Goal: Information Seeking & Learning: Learn about a topic

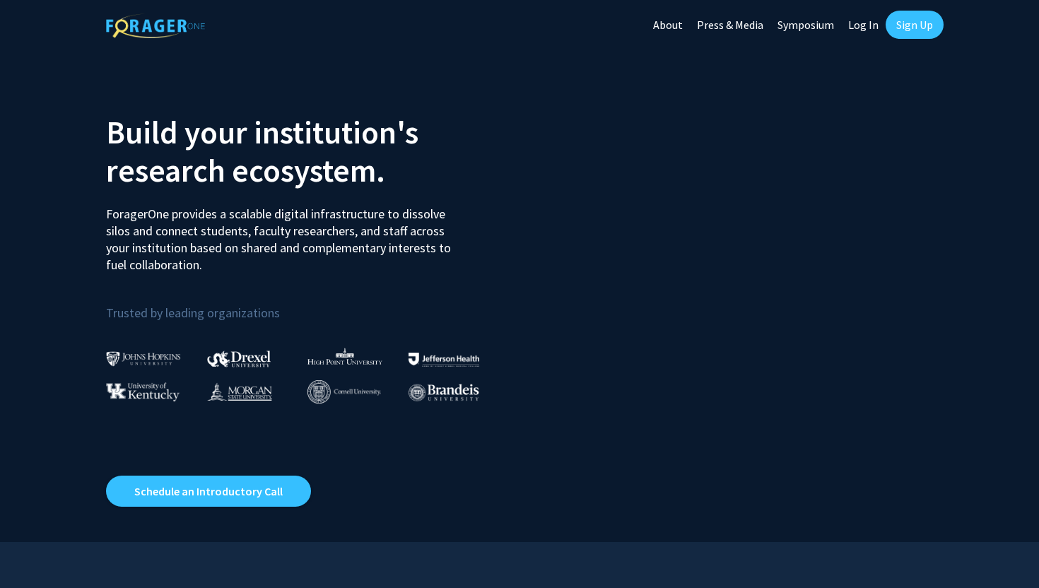
click at [912, 33] on link "Sign Up" at bounding box center [915, 25] width 58 height 28
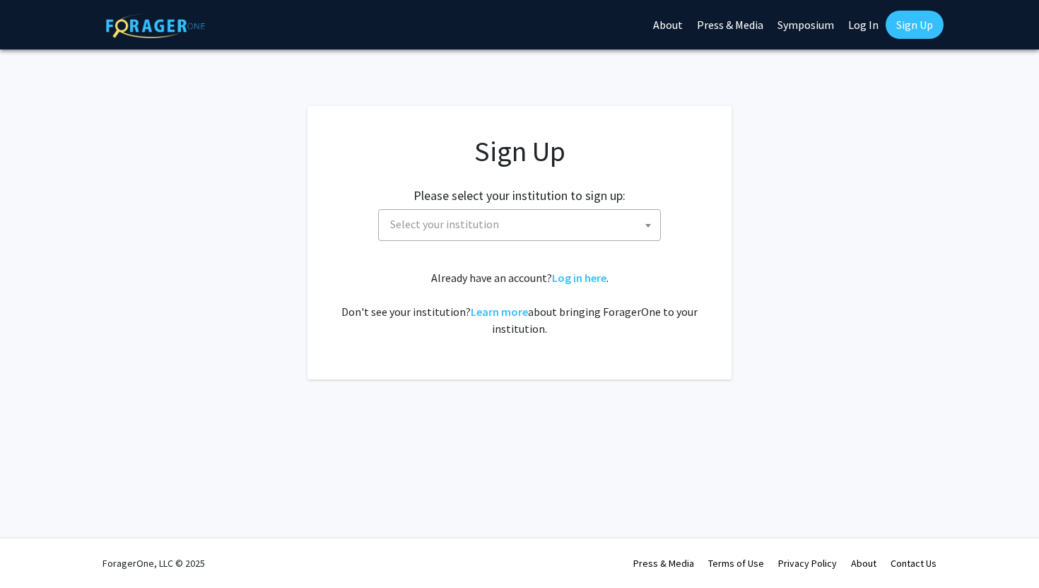
click at [864, 31] on link "Log In" at bounding box center [863, 24] width 45 height 49
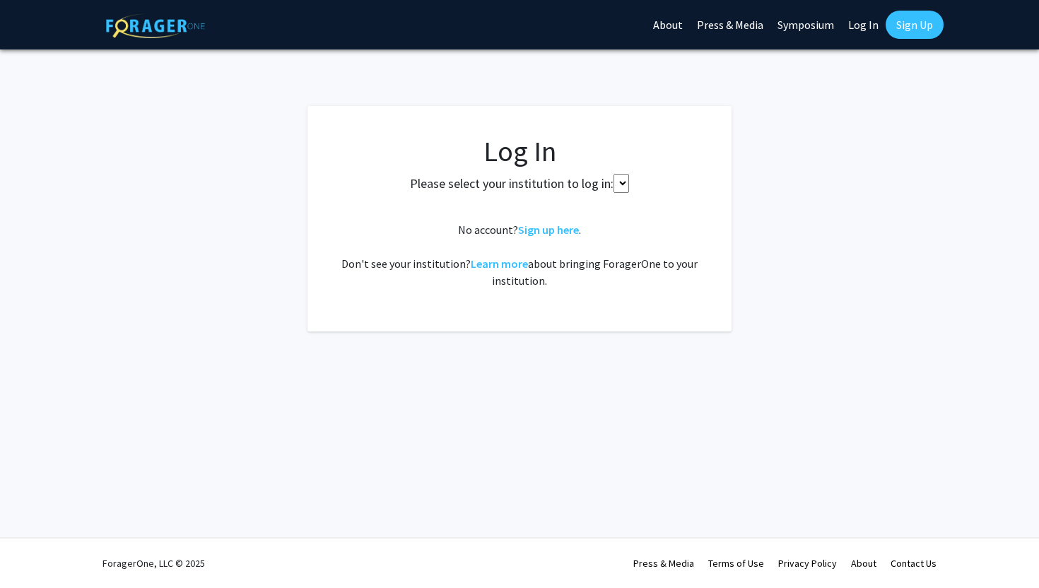
select select
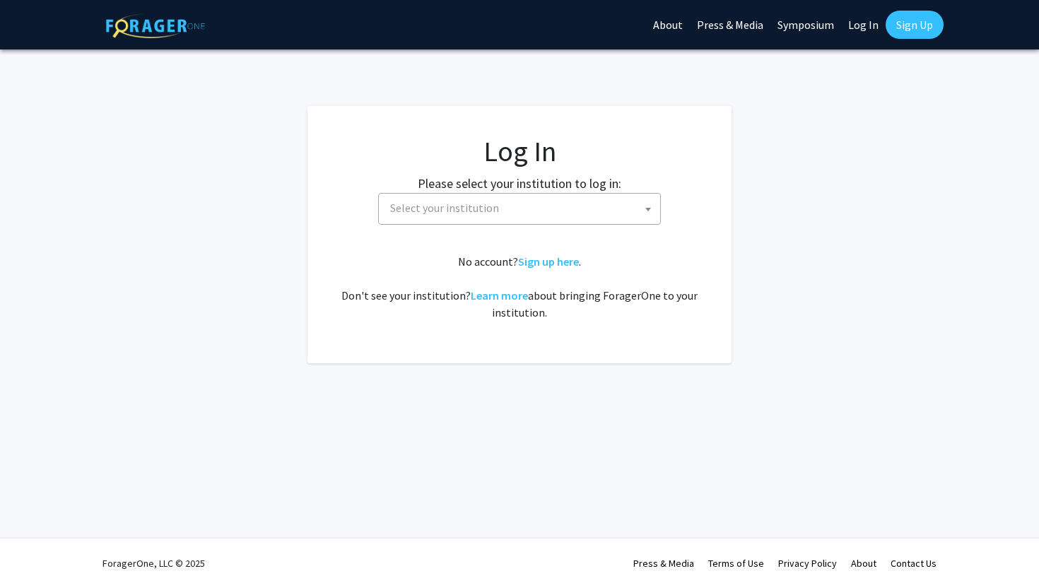
click at [586, 213] on span "Select your institution" at bounding box center [523, 208] width 276 height 29
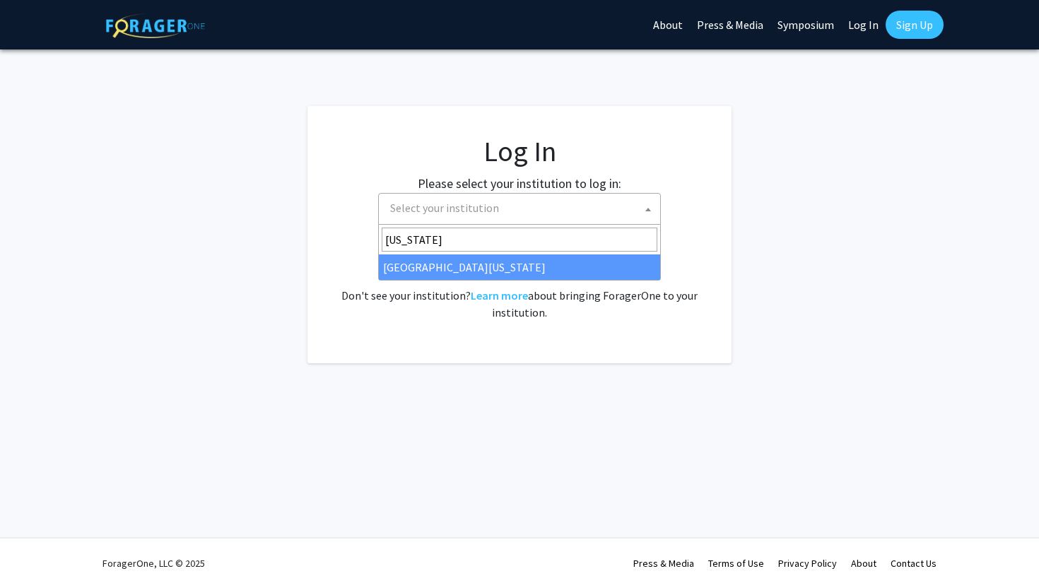
type input "[US_STATE]"
select select "33"
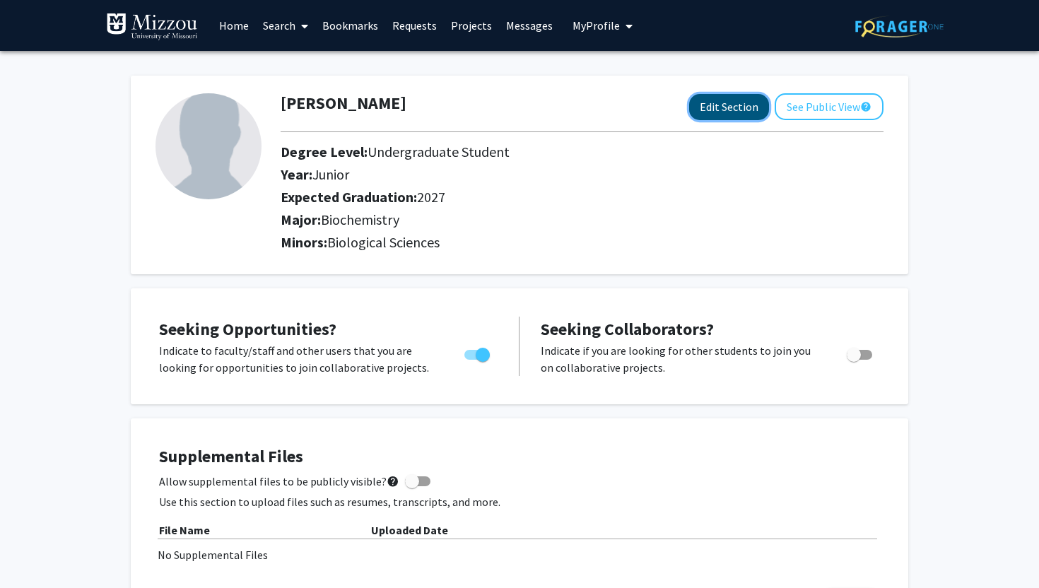
click at [717, 105] on button "Edit Section" at bounding box center [729, 107] width 80 height 26
select select "junior"
select select "2027"
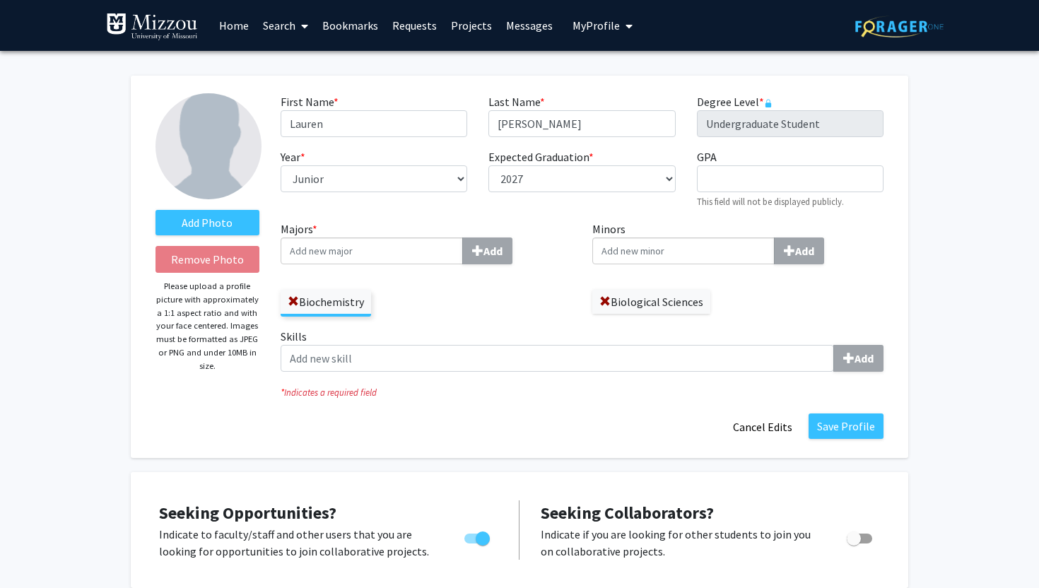
click at [376, 247] on input "Majors * Add" at bounding box center [372, 251] width 182 height 27
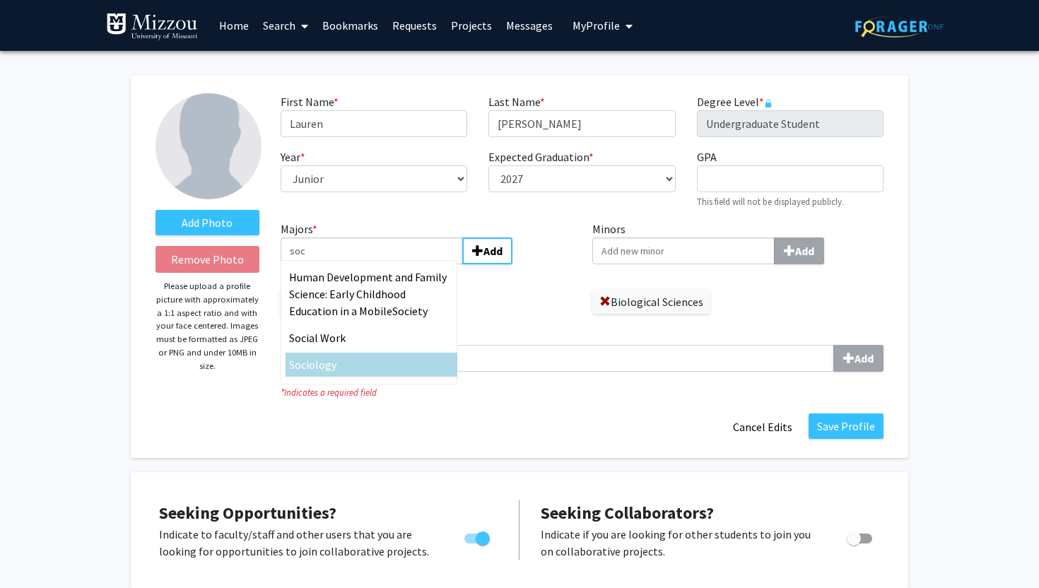
type input "soc"
click at [335, 364] on span "iology" at bounding box center [321, 365] width 30 height 14
click at [335, 264] on input "soc" at bounding box center [372, 251] width 182 height 27
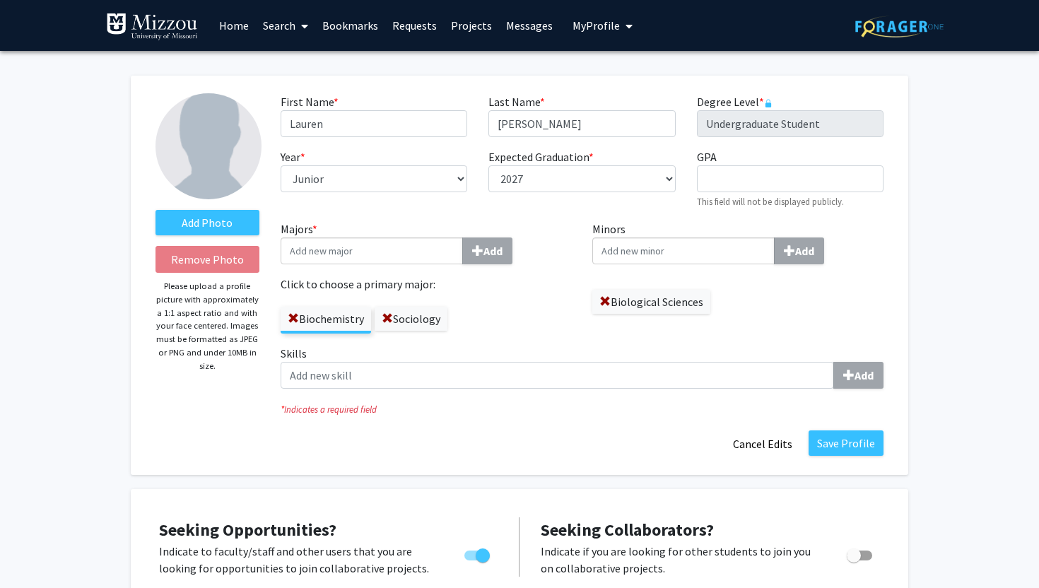
click at [701, 251] on input "Minors Add" at bounding box center [683, 251] width 182 height 27
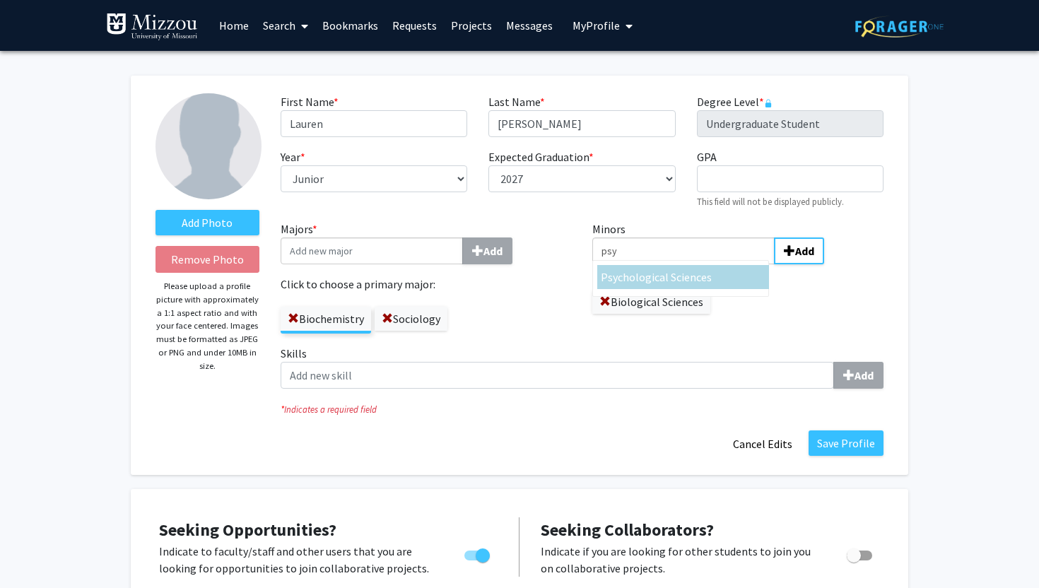
type input "psy"
click at [713, 274] on div "Psy chological Sciences" at bounding box center [683, 277] width 165 height 17
click at [713, 264] on input "psy" at bounding box center [683, 251] width 182 height 27
type input "m"
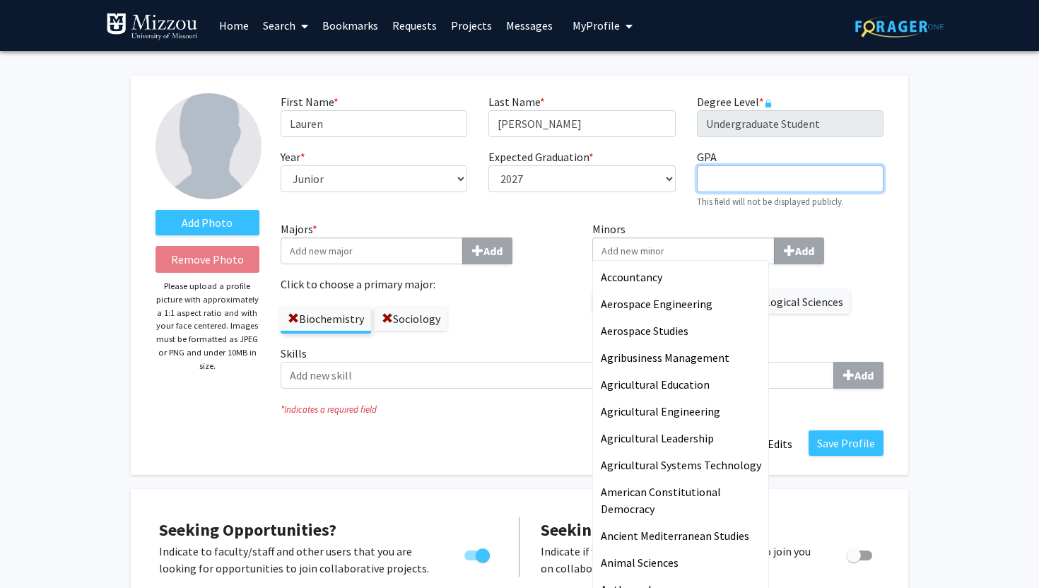
click at [756, 184] on input "GPA required" at bounding box center [790, 178] width 187 height 27
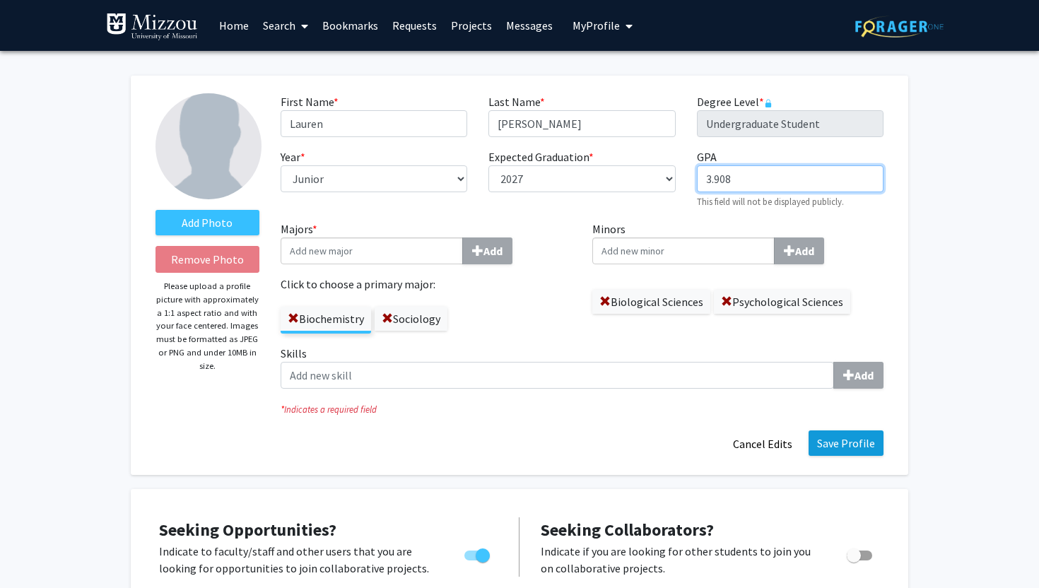
type input "3.908"
click at [860, 446] on button "Save Profile" at bounding box center [846, 442] width 75 height 25
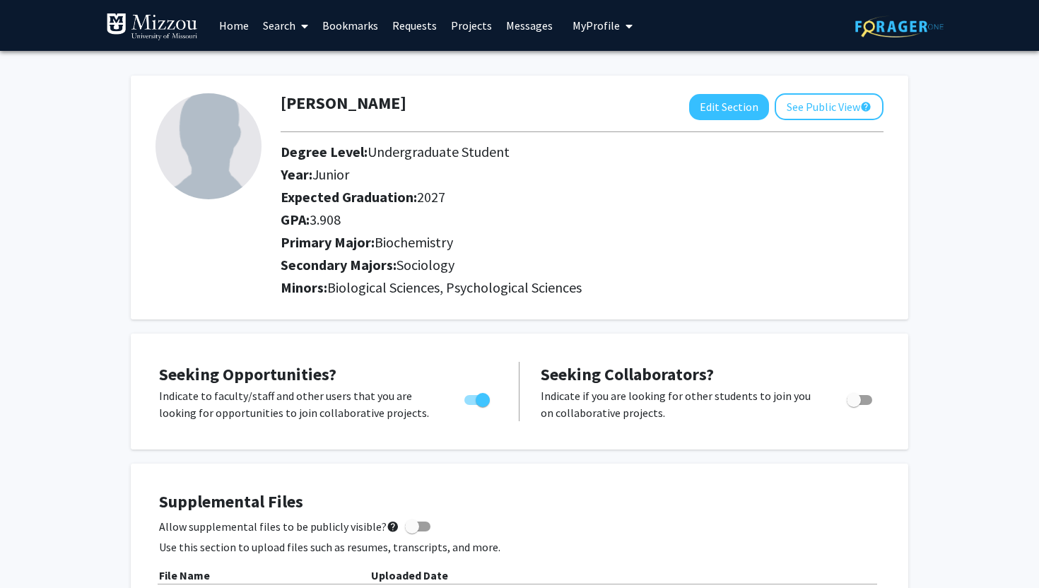
click at [298, 25] on span at bounding box center [301, 25] width 13 height 49
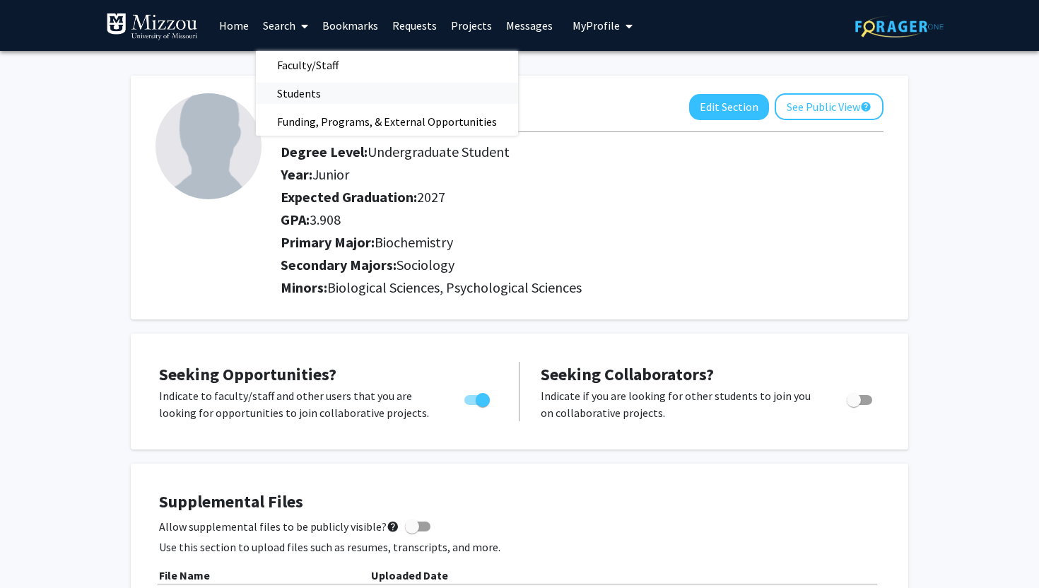
click at [295, 99] on span "Students" at bounding box center [299, 93] width 86 height 28
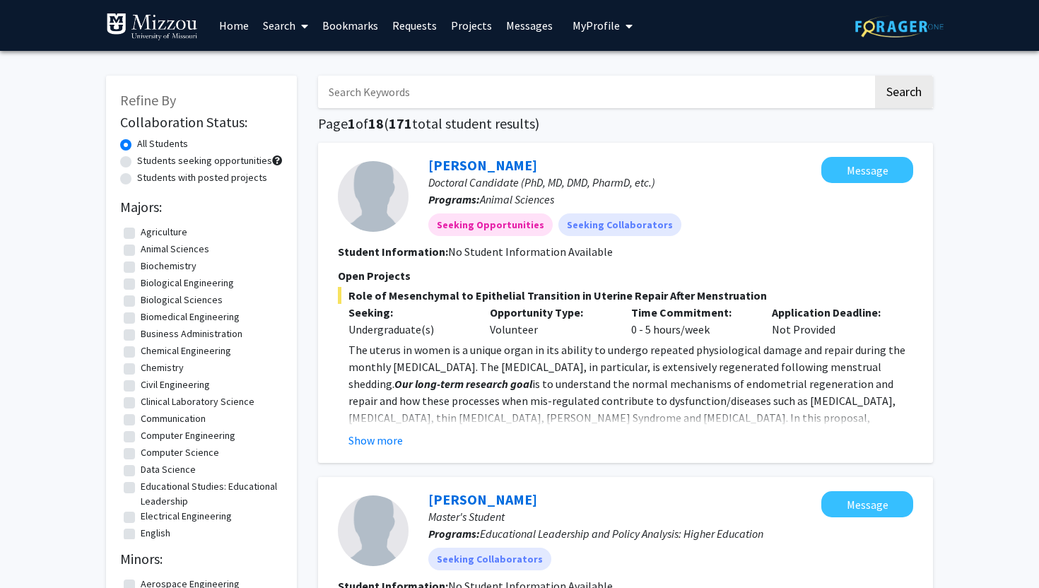
click at [296, 18] on span at bounding box center [301, 25] width 13 height 49
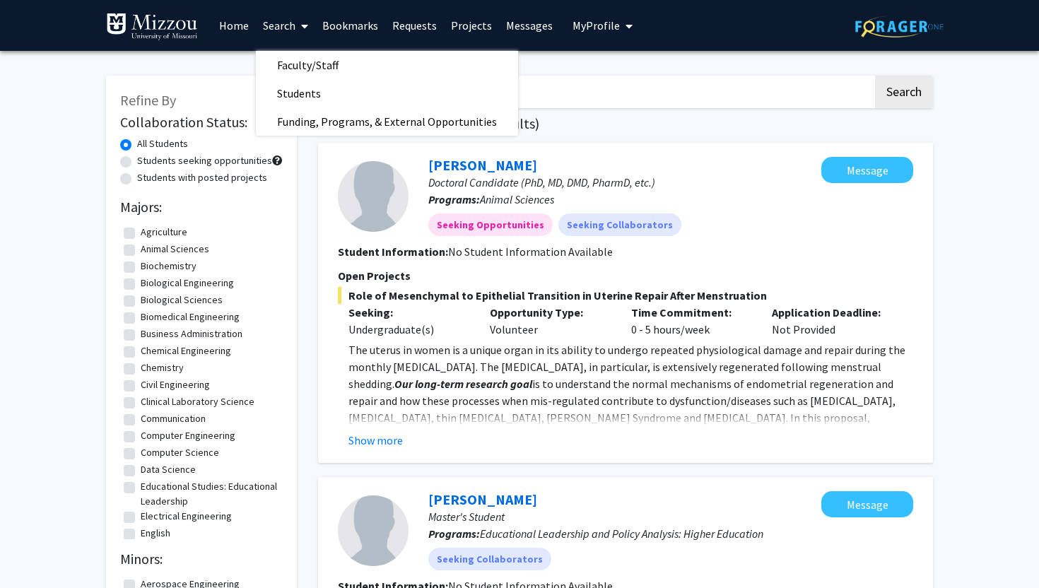
click at [567, 128] on h1 "Page 1 of 18 ( 171 total student results)" at bounding box center [625, 123] width 615 height 17
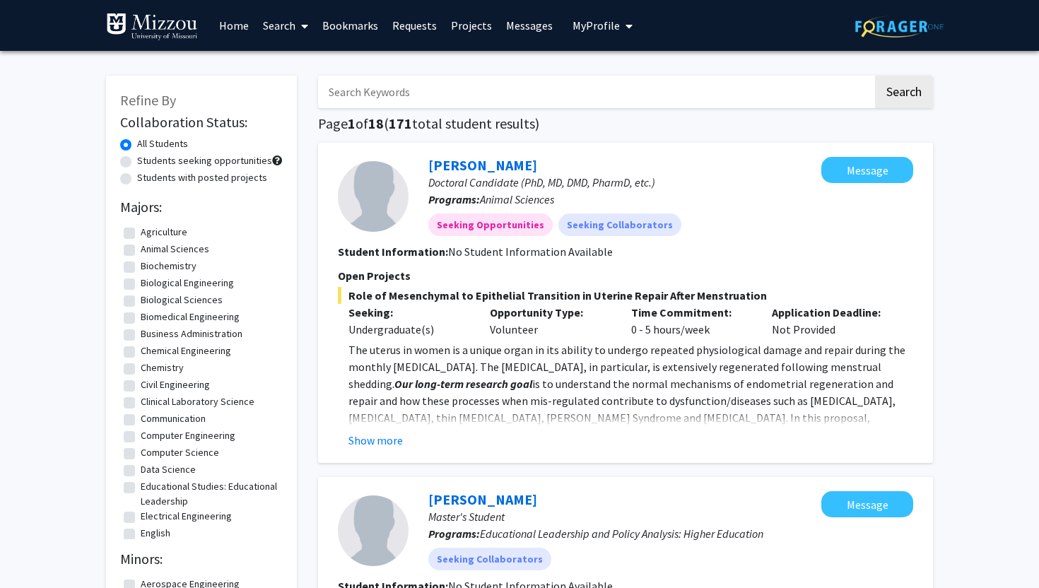
click at [218, 160] on label "Students seeking opportunities" at bounding box center [204, 160] width 135 height 15
click at [146, 160] on input "Students seeking opportunities" at bounding box center [141, 157] width 9 height 9
radio input "true"
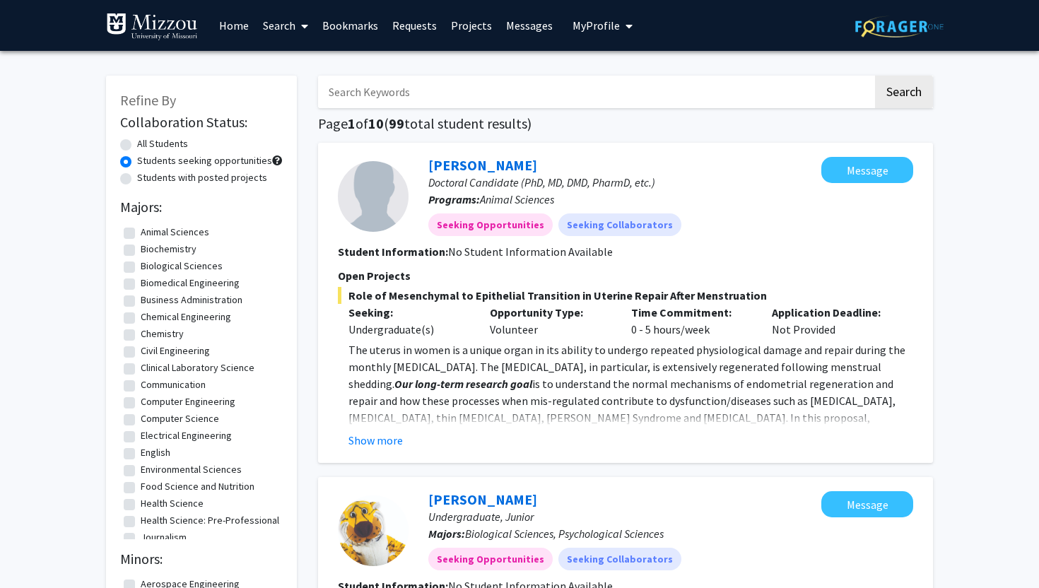
click at [300, 26] on span at bounding box center [301, 25] width 13 height 49
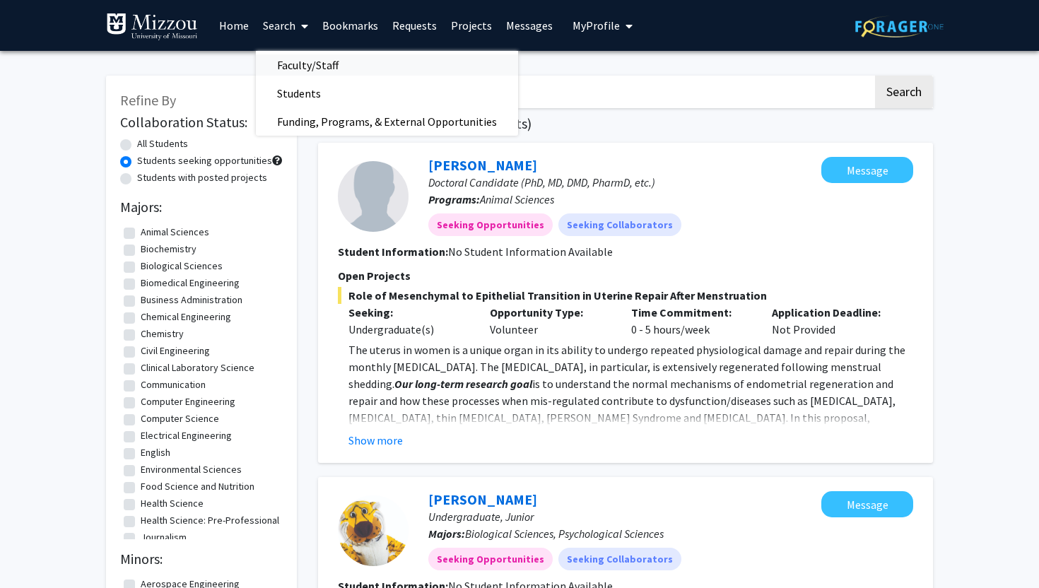
click at [307, 69] on span "Faculty/Staff" at bounding box center [308, 65] width 104 height 28
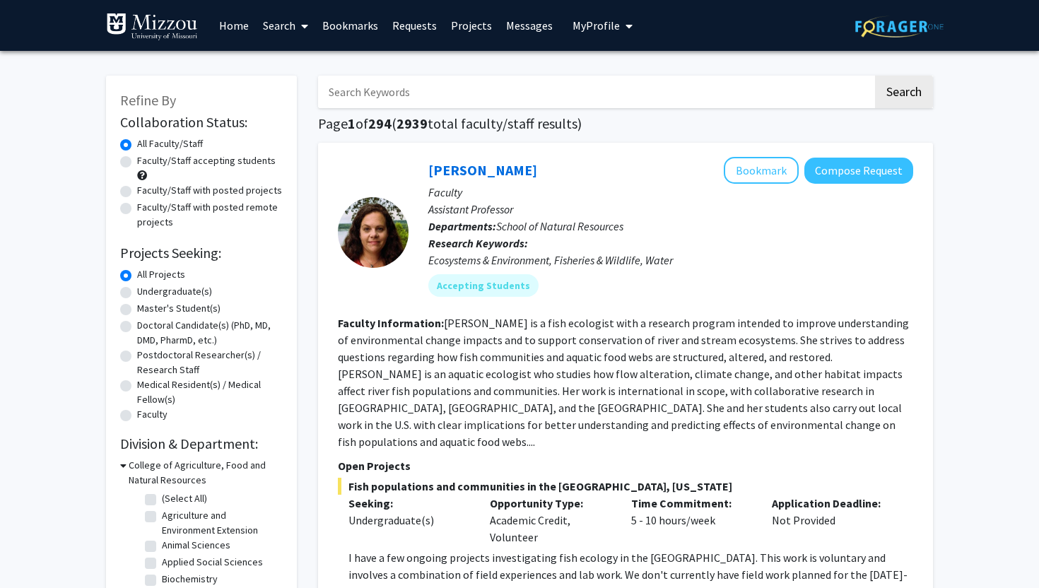
click at [164, 293] on label "Undergraduate(s)" at bounding box center [174, 291] width 75 height 15
click at [146, 293] on input "Undergraduate(s)" at bounding box center [141, 288] width 9 height 9
radio input "true"
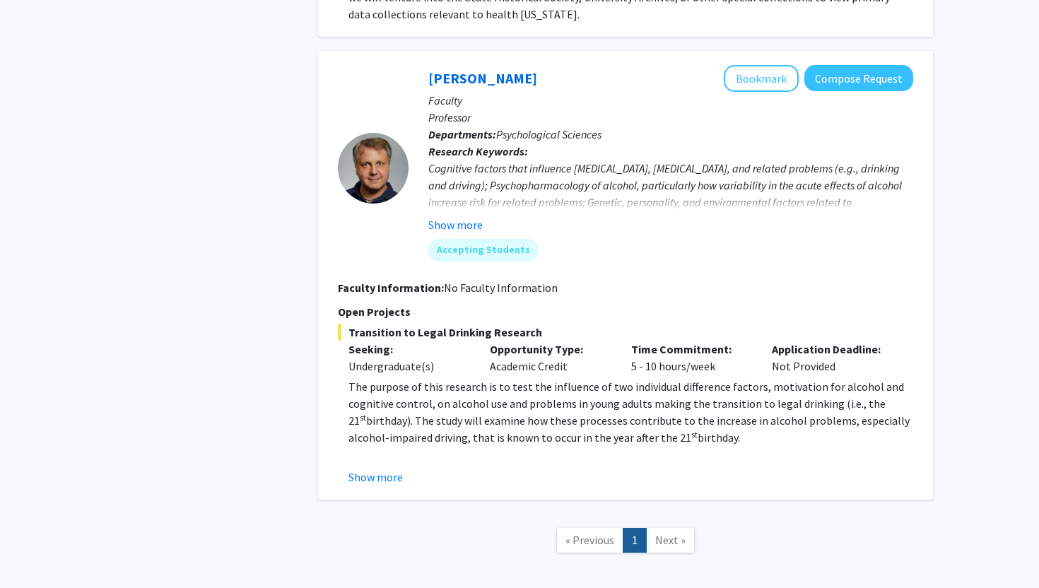
scroll to position [5732, 0]
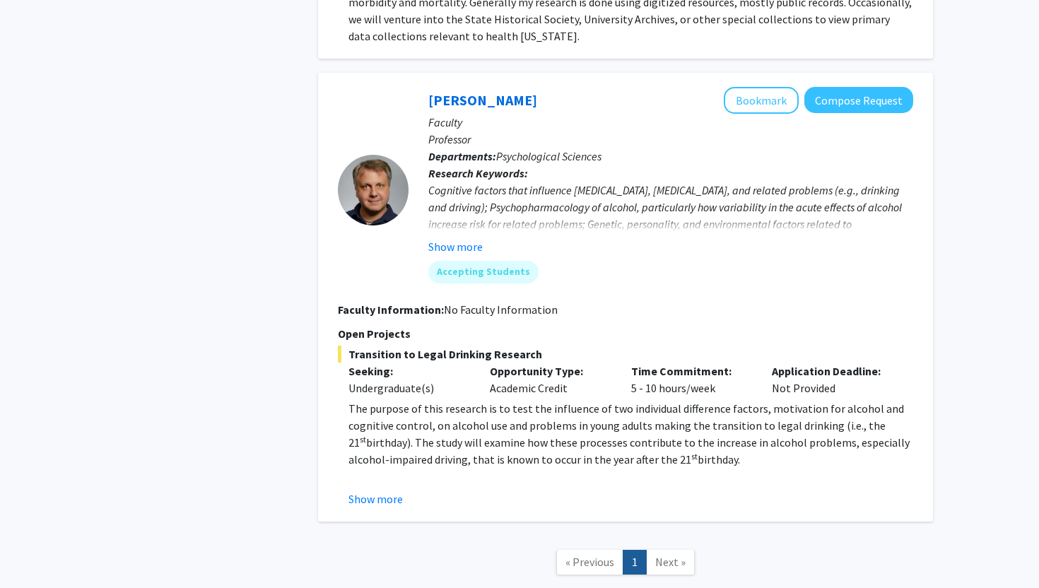
click at [520, 435] on span "birthday). The study will examine how these processes contribute to the increas…" at bounding box center [628, 450] width 561 height 31
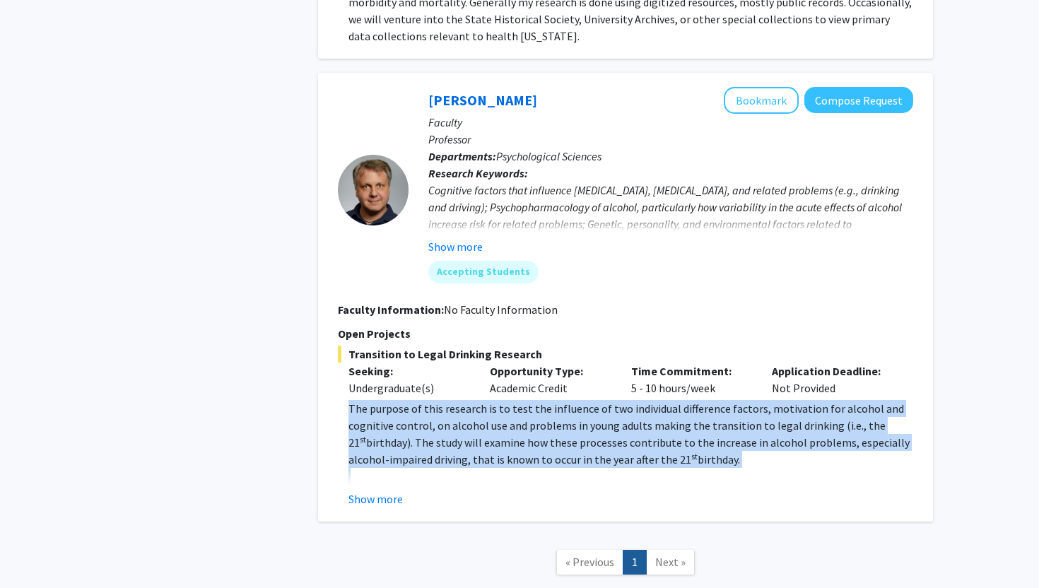
click at [520, 435] on span "birthday). The study will examine how these processes contribute to the increas…" at bounding box center [628, 450] width 561 height 31
click at [612, 435] on span "birthday). The study will examine how these processes contribute to the increas…" at bounding box center [628, 450] width 561 height 31
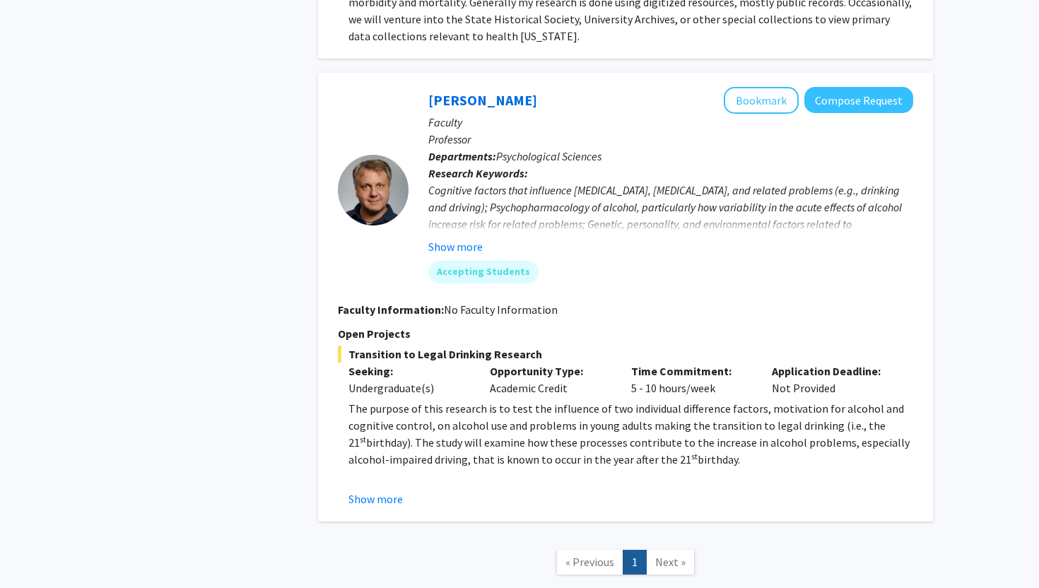
click at [612, 435] on span "birthday). The study will examine how these processes contribute to the increas…" at bounding box center [628, 450] width 561 height 31
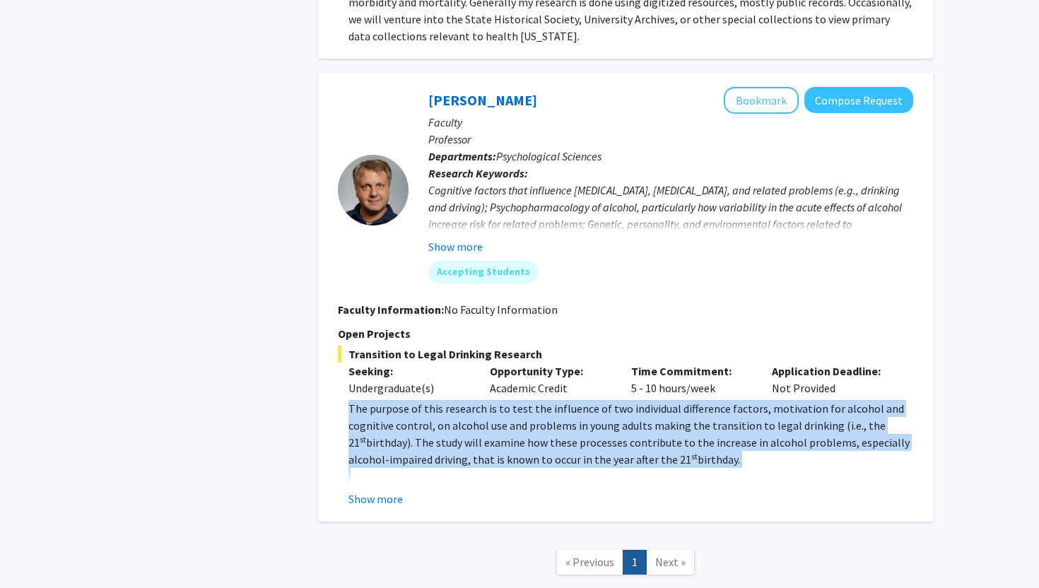
click at [612, 435] on span "birthday). The study will examine how these processes contribute to the increas…" at bounding box center [628, 450] width 561 height 31
click at [560, 402] on span "The purpose of this research is to test the influence of two individual differe…" at bounding box center [626, 426] width 556 height 48
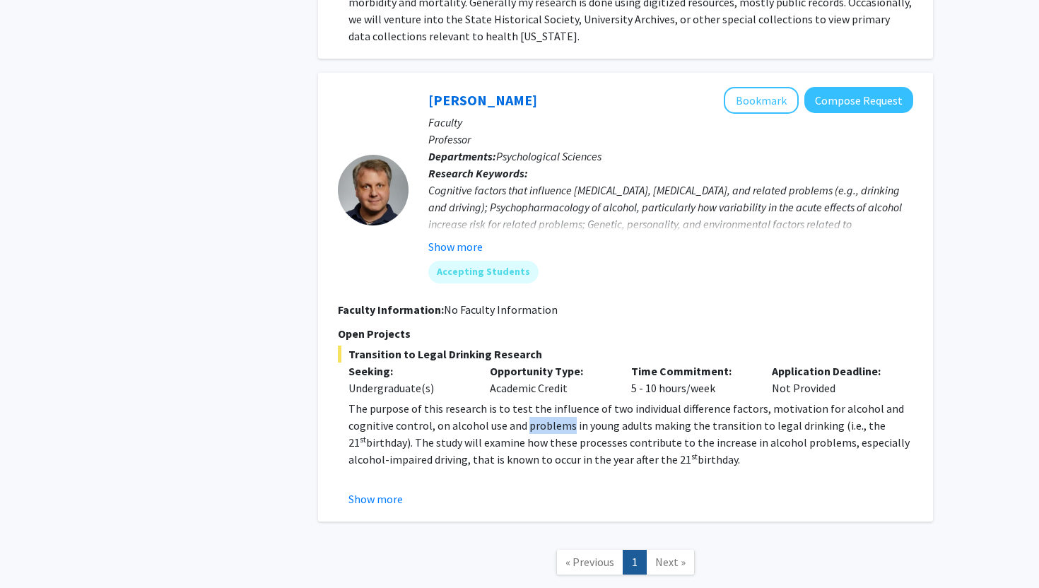
click at [560, 402] on span "The purpose of this research is to test the influence of two individual differe…" at bounding box center [626, 426] width 556 height 48
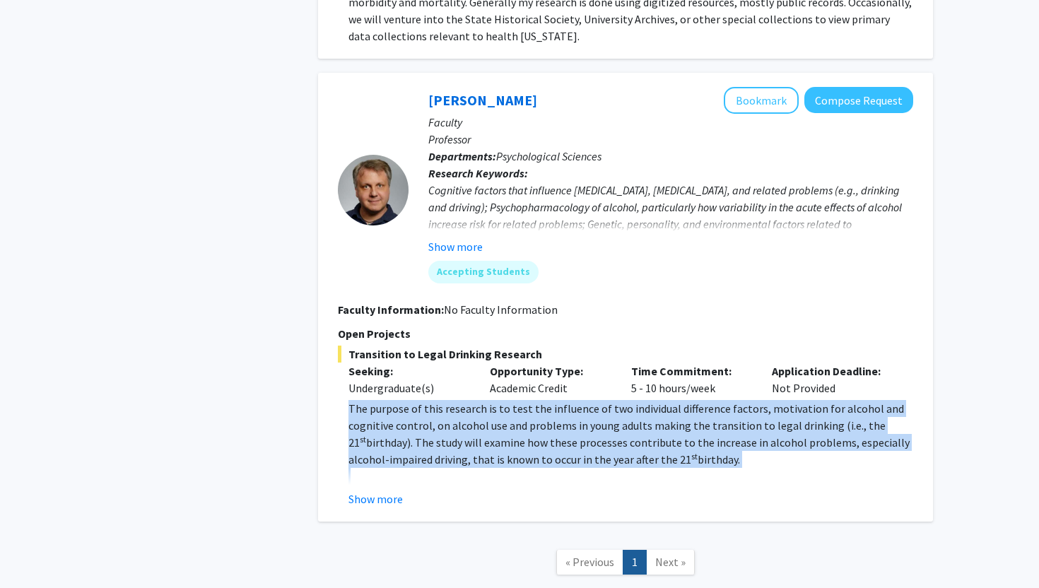
click at [560, 402] on span "The purpose of this research is to test the influence of two individual differe…" at bounding box center [626, 426] width 556 height 48
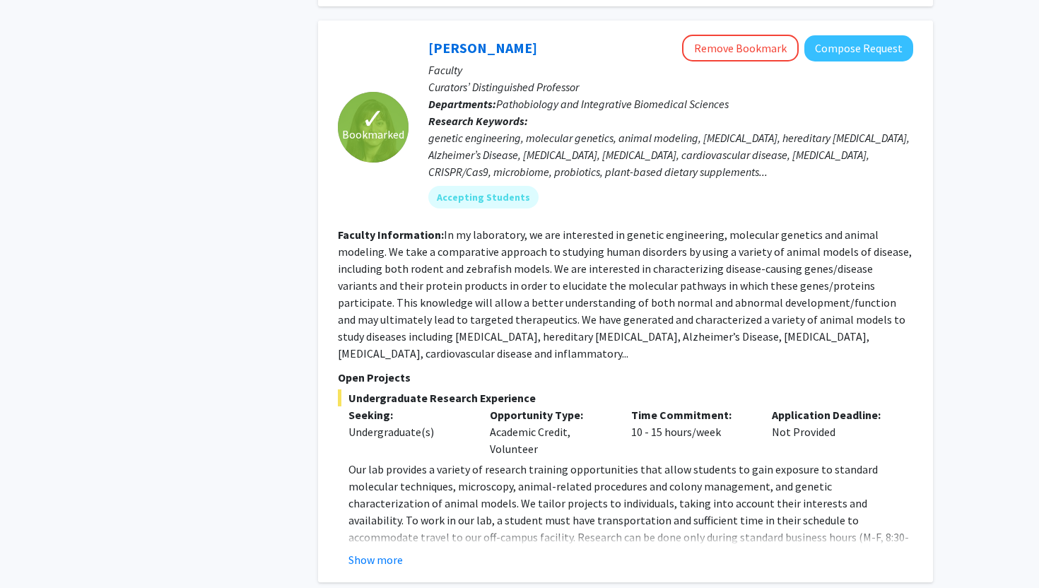
scroll to position [3027, 0]
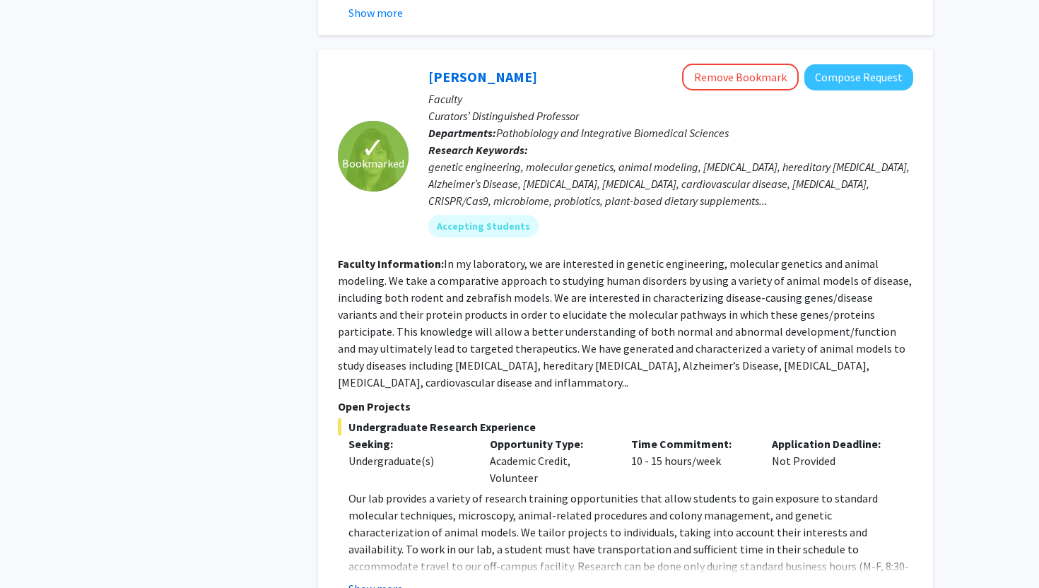
click at [377, 580] on button "Show more" at bounding box center [375, 588] width 54 height 17
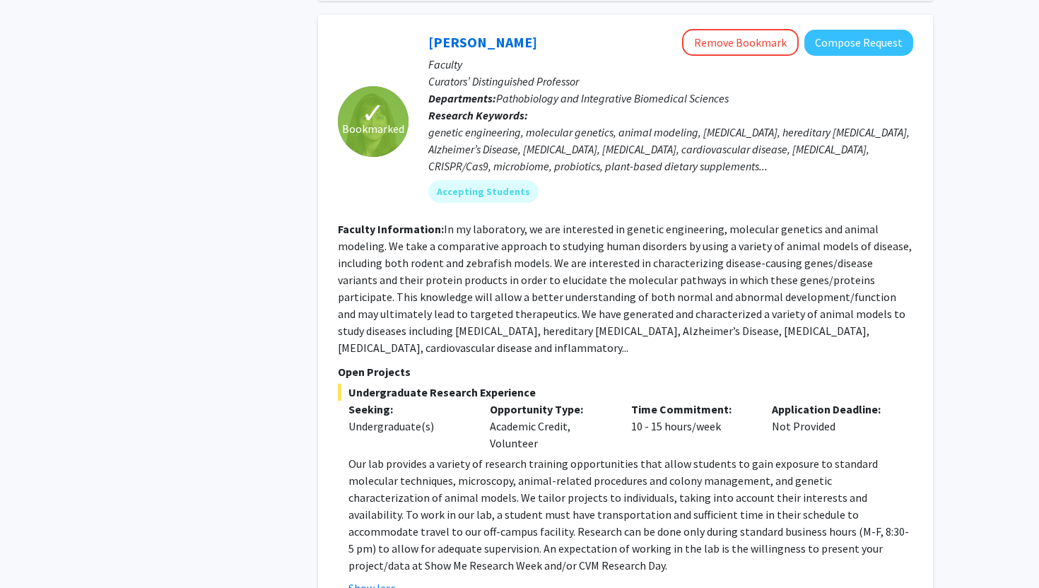
scroll to position [3084, 0]
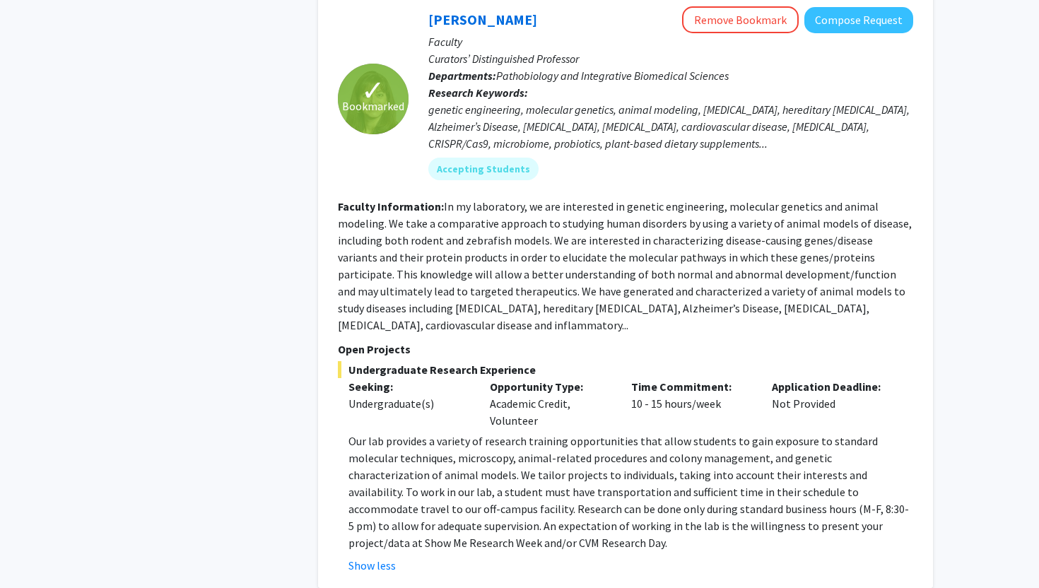
click at [348, 557] on button "Show less" at bounding box center [371, 565] width 47 height 17
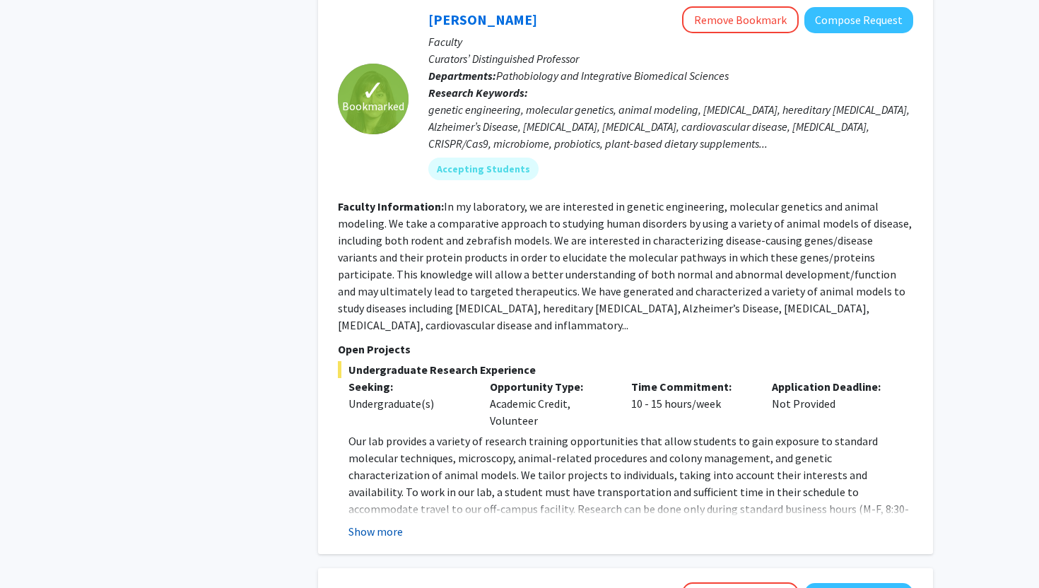
click at [396, 523] on button "Show more" at bounding box center [375, 531] width 54 height 17
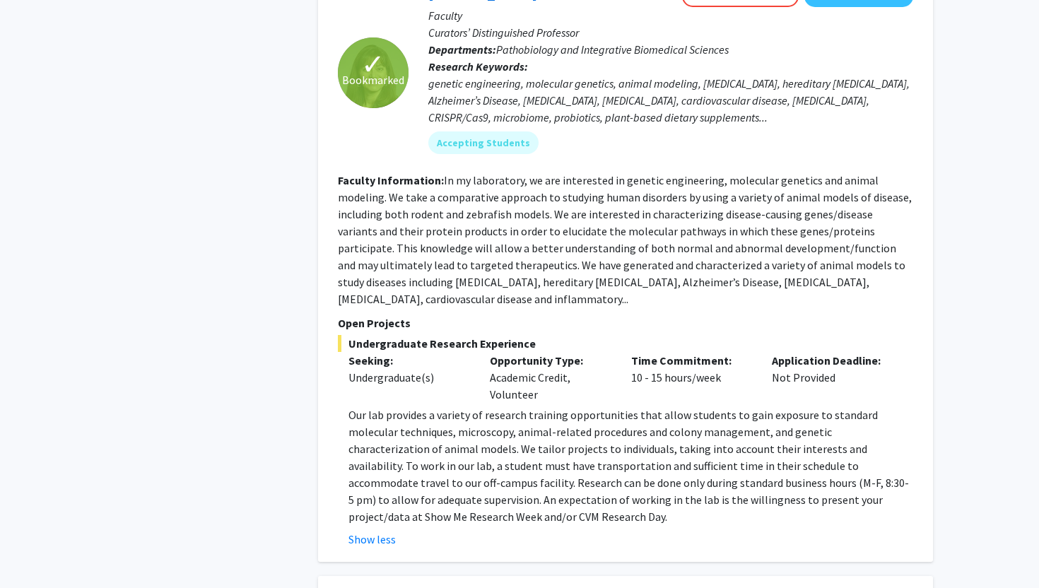
scroll to position [3114, 0]
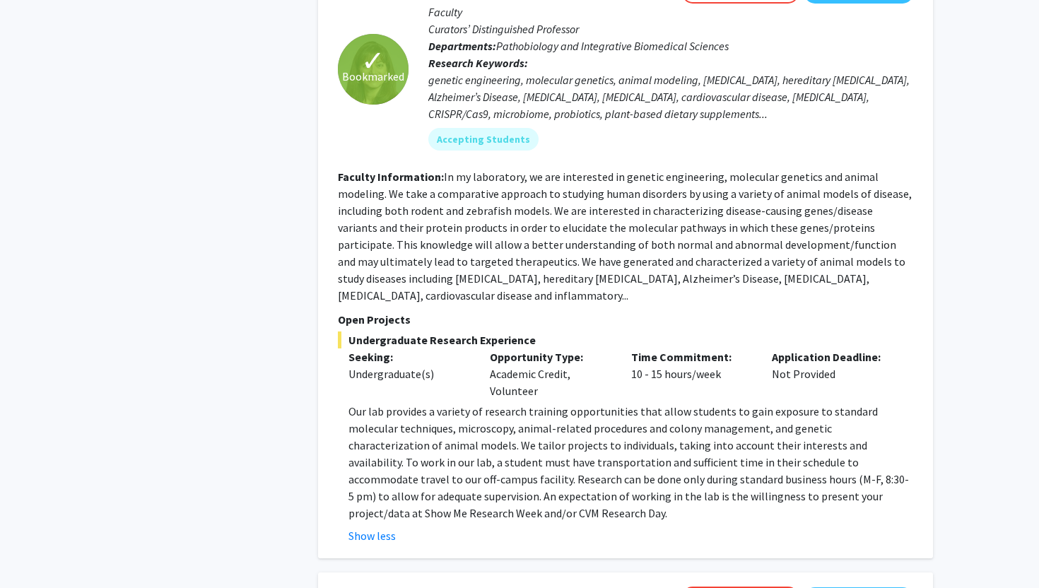
click at [330, 365] on div "✓ Bookmarked Elizabeth Bryda Remove Bookmark Compose Request Faculty Curators’ …" at bounding box center [625, 261] width 615 height 596
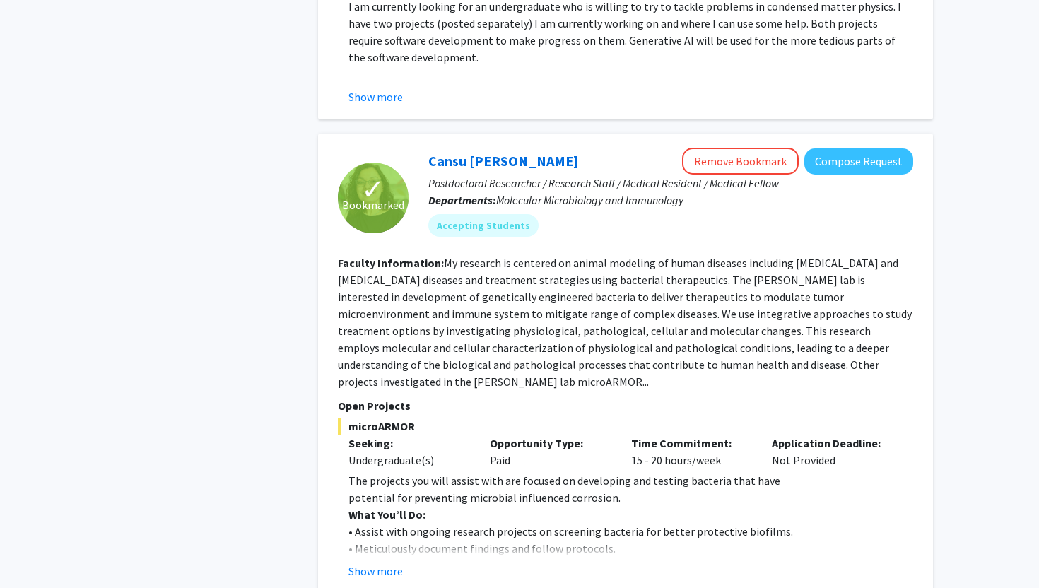
scroll to position [1658, 0]
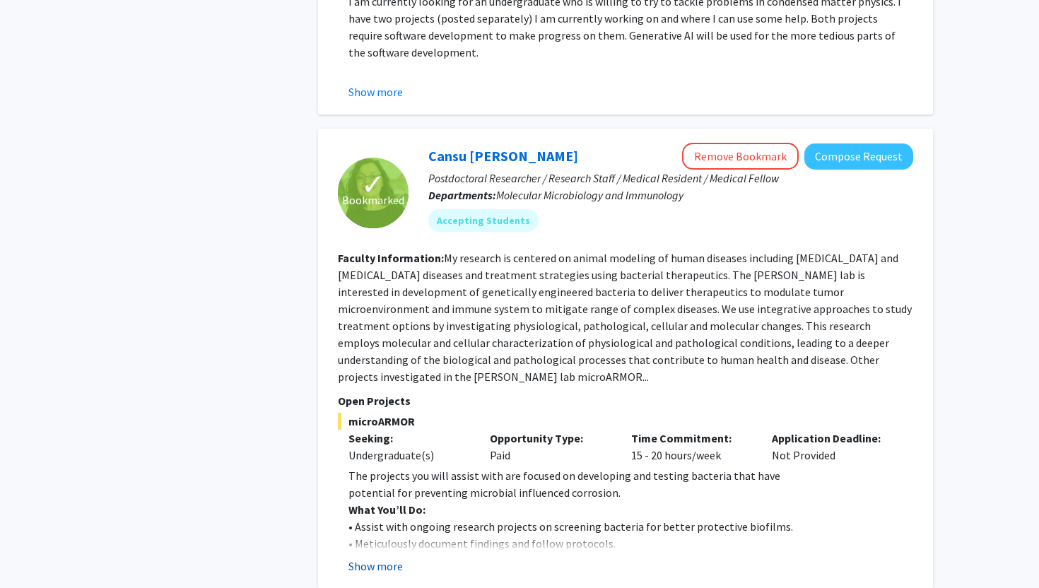
click at [380, 558] on button "Show more" at bounding box center [375, 566] width 54 height 17
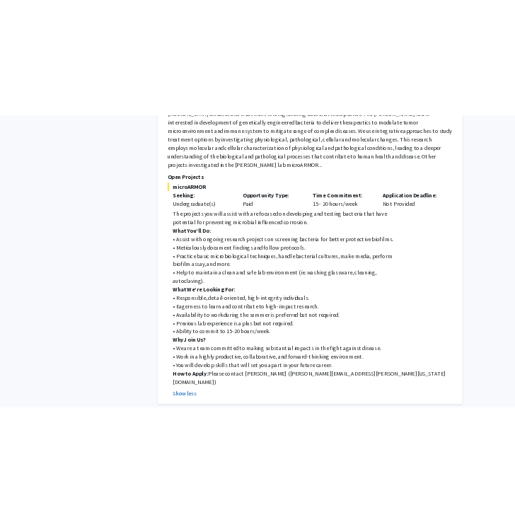
scroll to position [1945, 0]
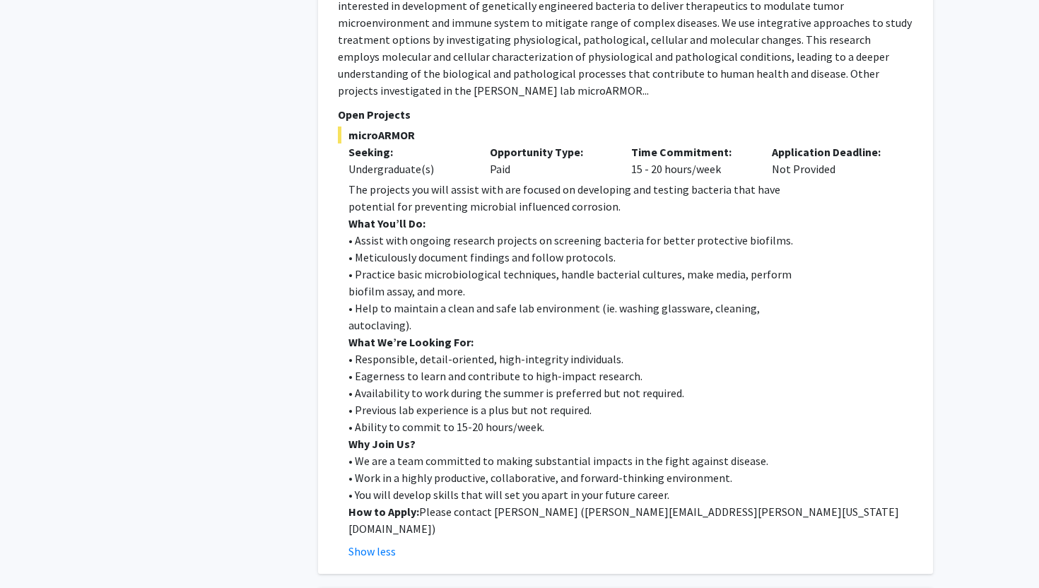
click at [464, 351] on p "• Responsible, detail-oriented, high-integrity individuals." at bounding box center [630, 359] width 565 height 17
click at [446, 368] on p "• Eagerness to learn and contribute to high-impact research." at bounding box center [630, 376] width 565 height 17
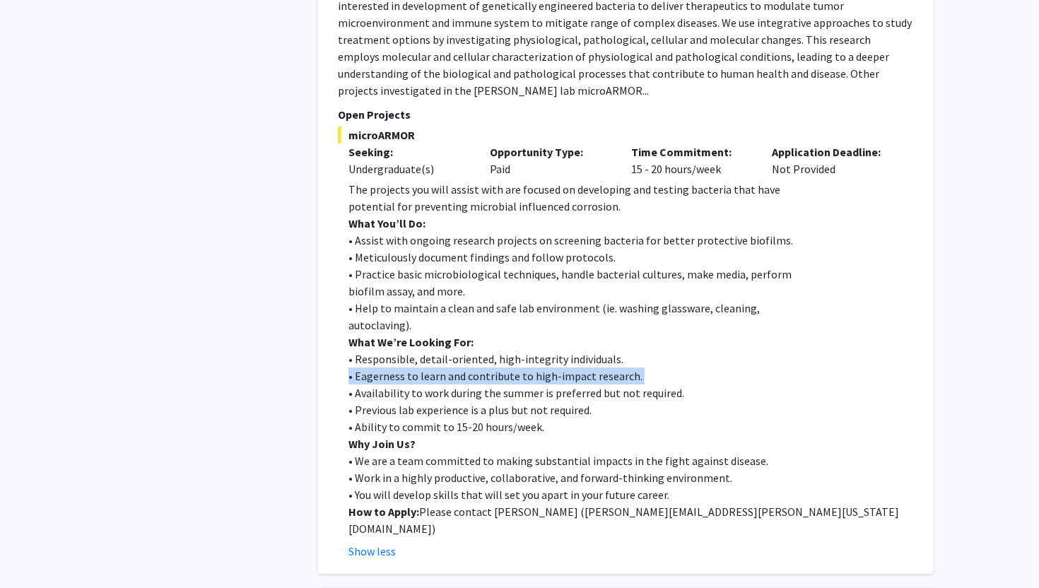
click at [446, 368] on p "• Eagerness to learn and contribute to high-impact research." at bounding box center [630, 376] width 565 height 17
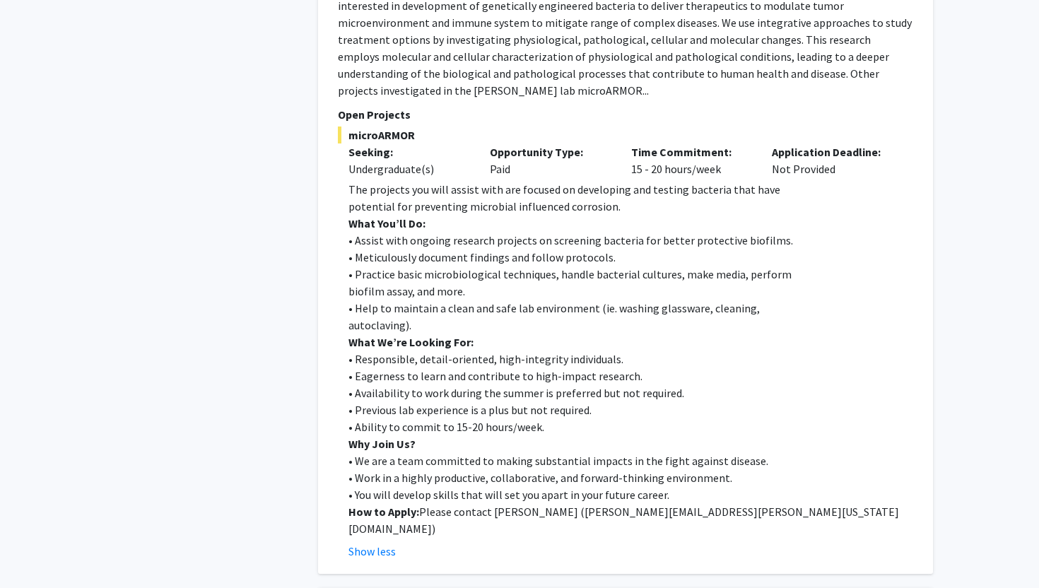
click at [446, 385] on p "• Availability to work during the summer is preferred but not required." at bounding box center [630, 393] width 565 height 17
click at [447, 402] on p "• Previous lab experience is a plus but not required." at bounding box center [630, 410] width 565 height 17
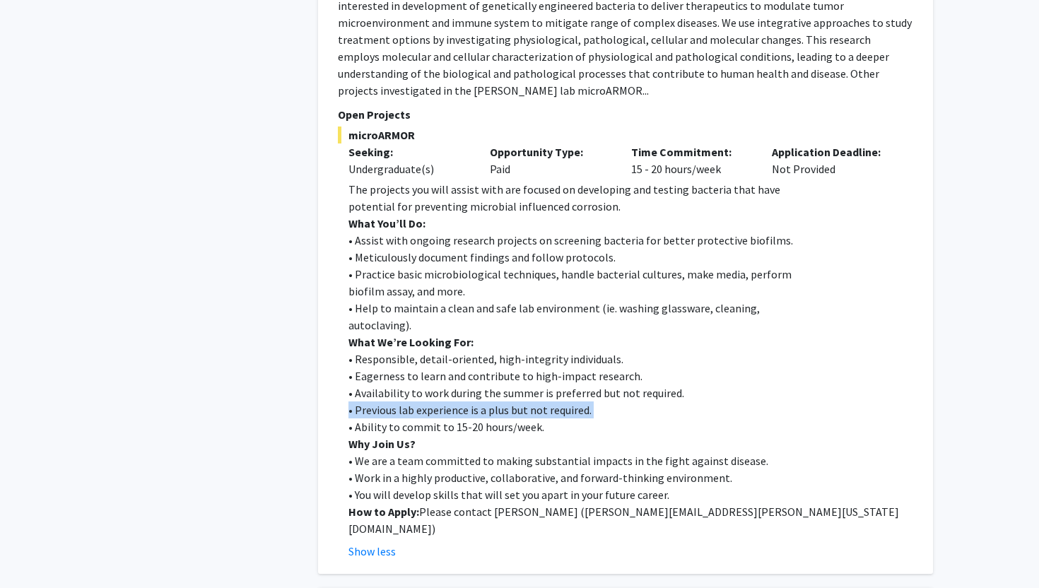
click at [447, 402] on p "• Previous lab experience is a plus but not required." at bounding box center [630, 410] width 565 height 17
click at [449, 418] on p "• Ability to commit to 15-20 hours/week." at bounding box center [630, 426] width 565 height 17
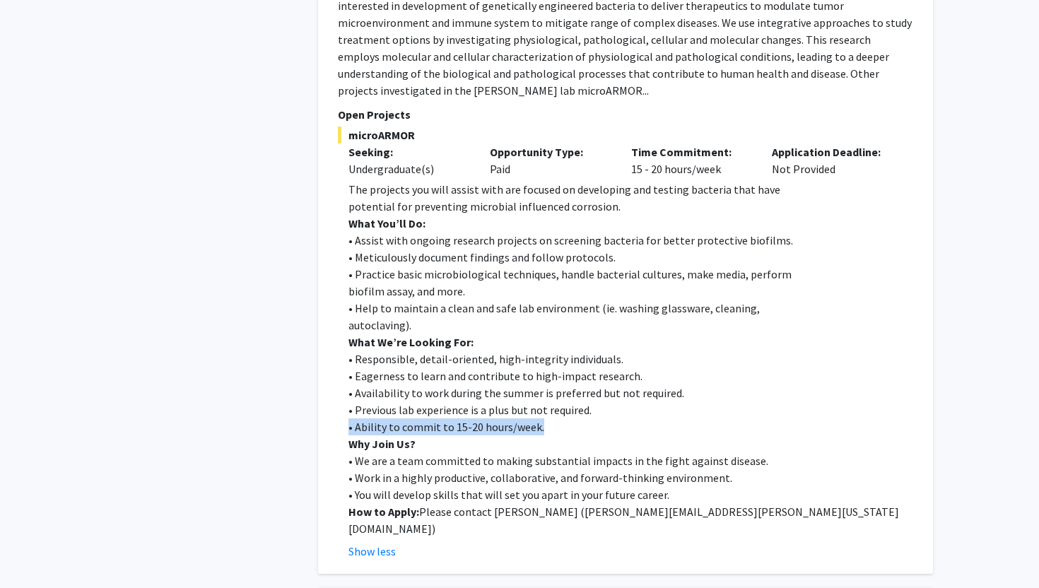
click at [449, 418] on p "• Ability to commit to 15-20 hours/week." at bounding box center [630, 426] width 565 height 17
click at [448, 402] on p "• Previous lab experience is a plus but not required." at bounding box center [630, 410] width 565 height 17
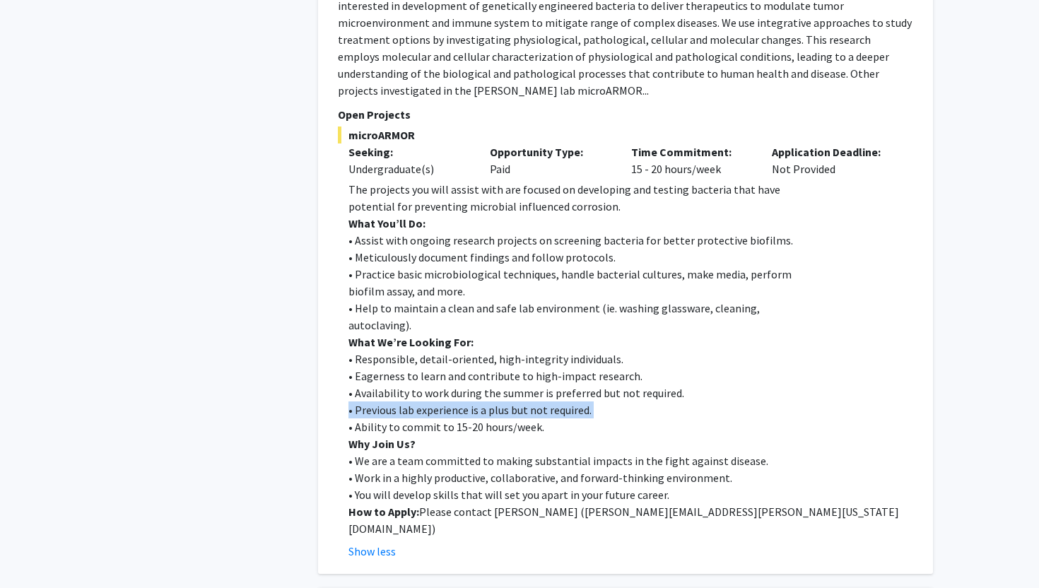
click at [448, 402] on p "• Previous lab experience is a plus but not required." at bounding box center [630, 410] width 565 height 17
click at [448, 368] on p "• Eagerness to learn and contribute to high-impact research." at bounding box center [630, 376] width 565 height 17
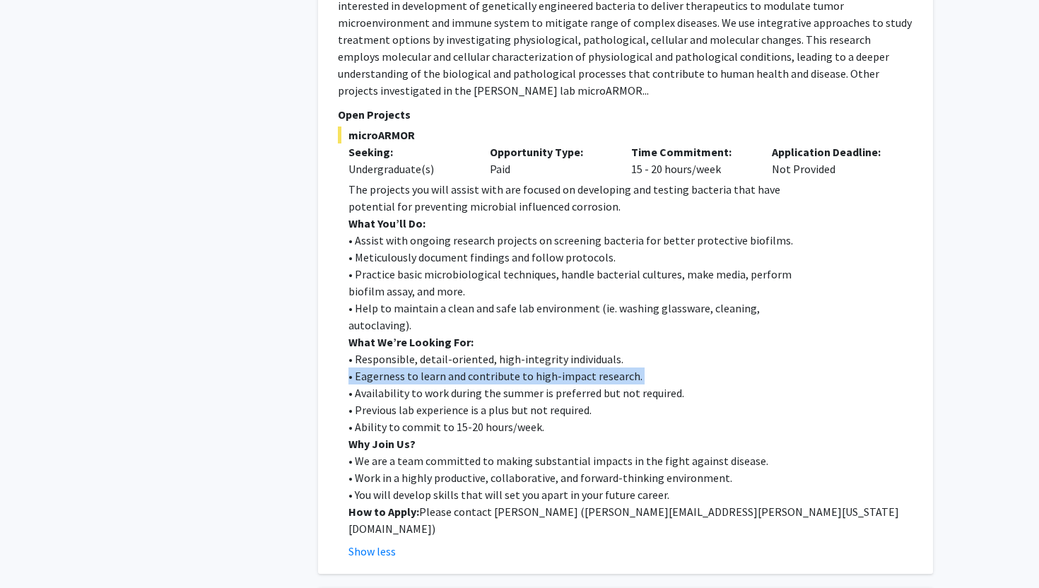
click at [448, 368] on p "• Eagerness to learn and contribute to high-impact research." at bounding box center [630, 376] width 565 height 17
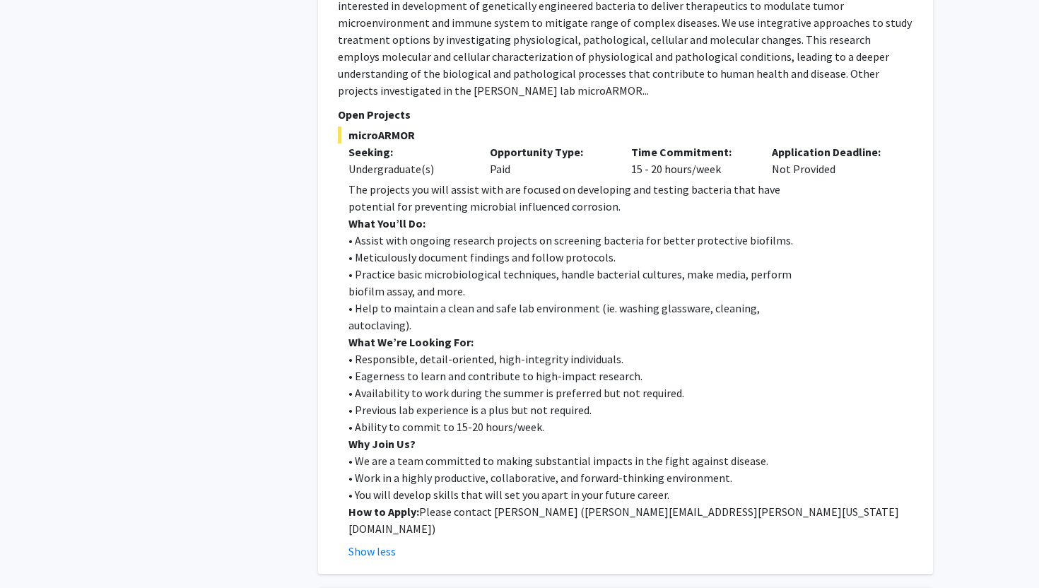
click at [448, 385] on p "• Availability to work during the summer is preferred but not required." at bounding box center [630, 393] width 565 height 17
click at [447, 351] on p "• Responsible, detail-oriented, high-integrity individuals." at bounding box center [630, 359] width 565 height 17
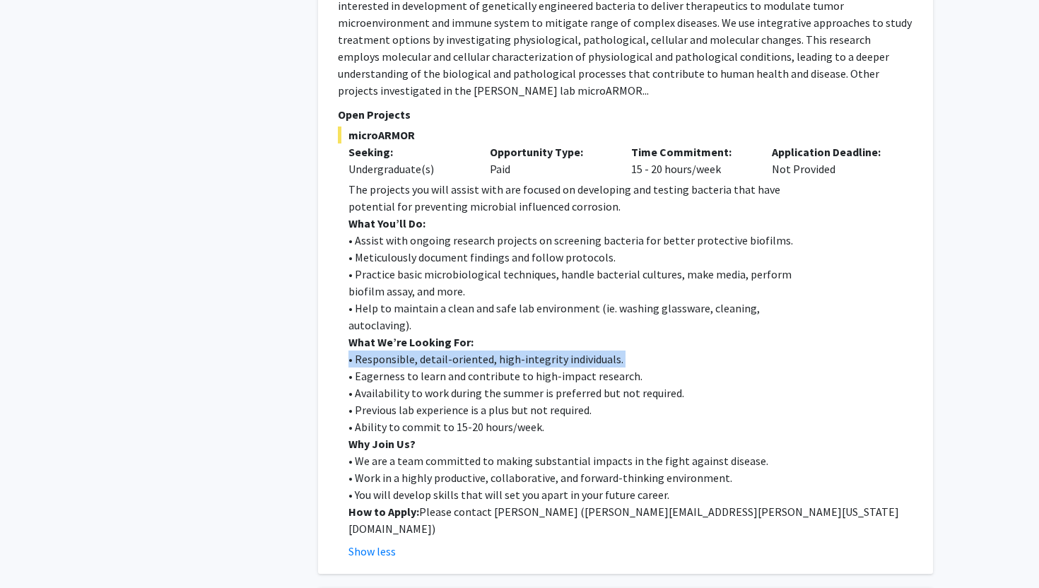
click at [447, 351] on p "• Responsible, detail-oriented, high-integrity individuals." at bounding box center [630, 359] width 565 height 17
click at [447, 368] on p "• Eagerness to learn and contribute to high-impact research." at bounding box center [630, 376] width 565 height 17
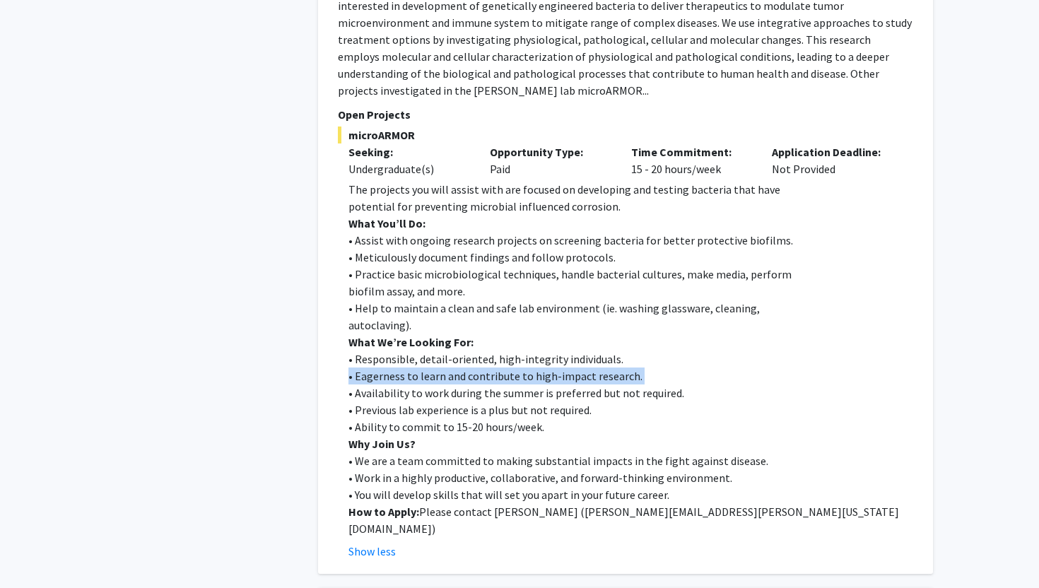
click at [447, 368] on p "• Eagerness to learn and contribute to high-impact research." at bounding box center [630, 376] width 565 height 17
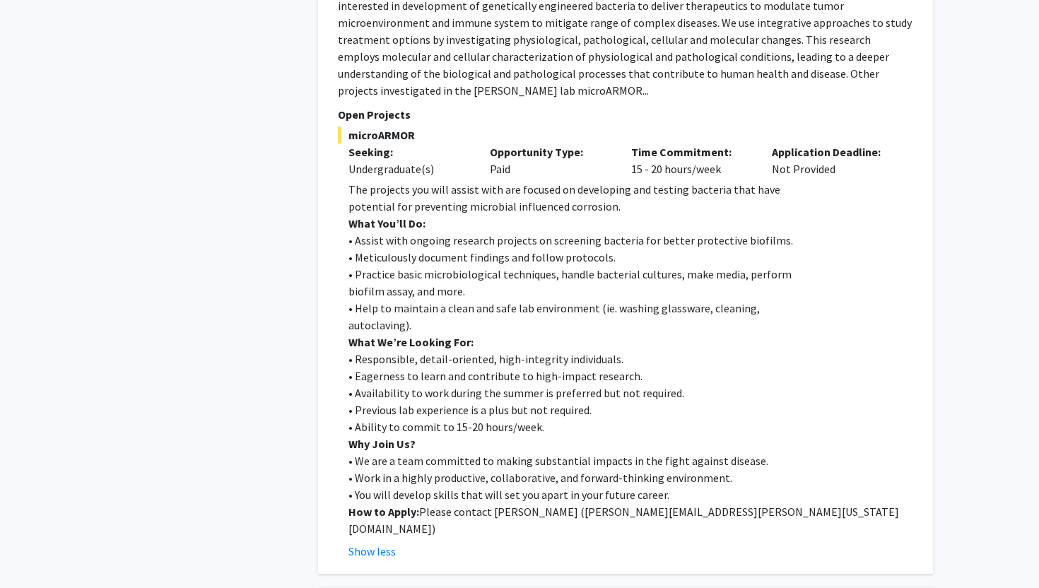
click at [447, 385] on p "• Availability to work during the summer is preferred but not required." at bounding box center [630, 393] width 565 height 17
click at [447, 402] on p "• Previous lab experience is a plus but not required." at bounding box center [630, 410] width 565 height 17
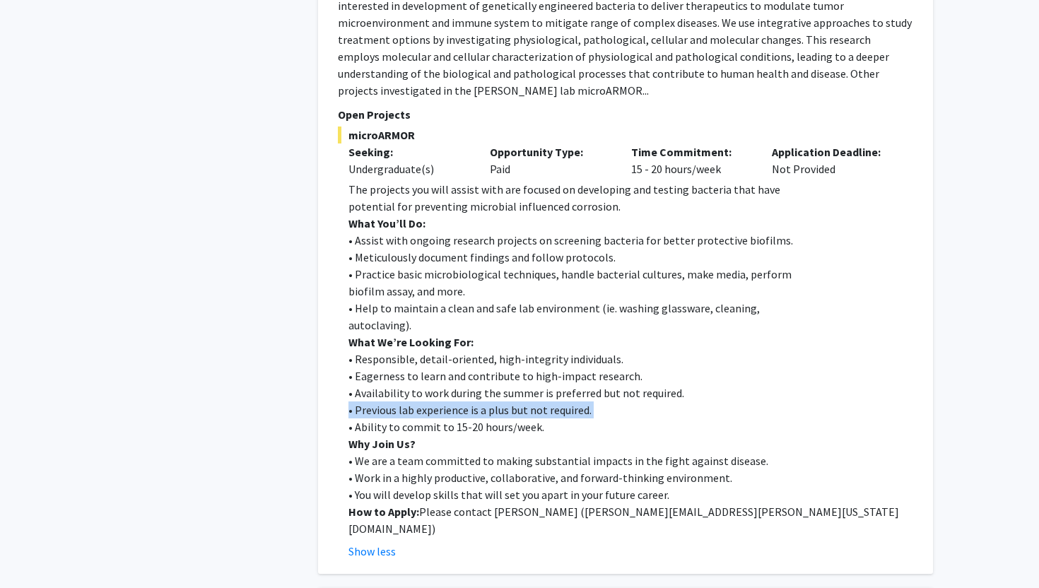
click at [447, 402] on p "• Previous lab experience is a plus but not required." at bounding box center [630, 410] width 565 height 17
click at [447, 418] on p "• Ability to commit to 15-20 hours/week." at bounding box center [630, 426] width 565 height 17
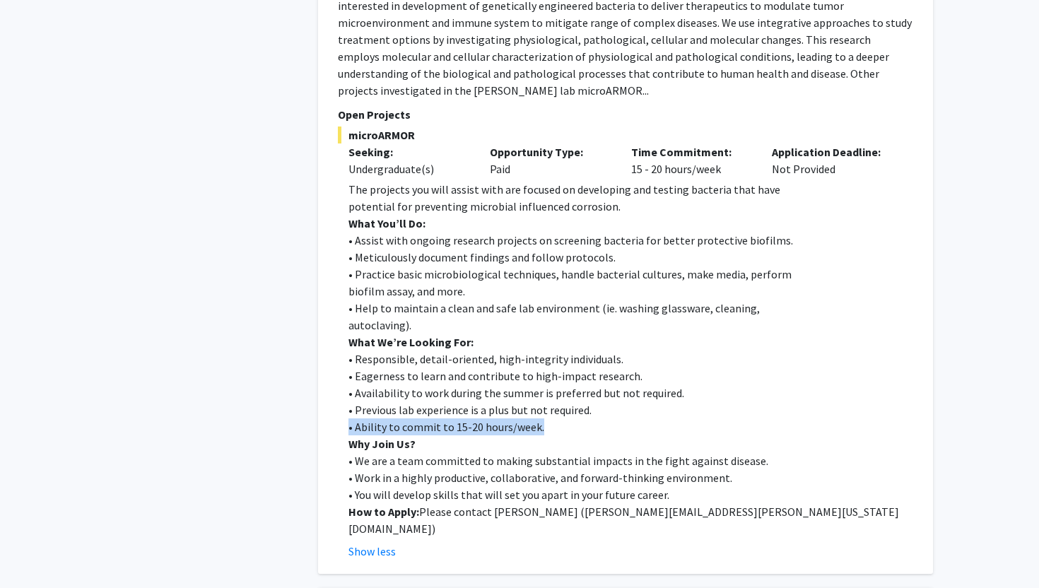
click at [447, 418] on p "• Ability to commit to 15-20 hours/week." at bounding box center [630, 426] width 565 height 17
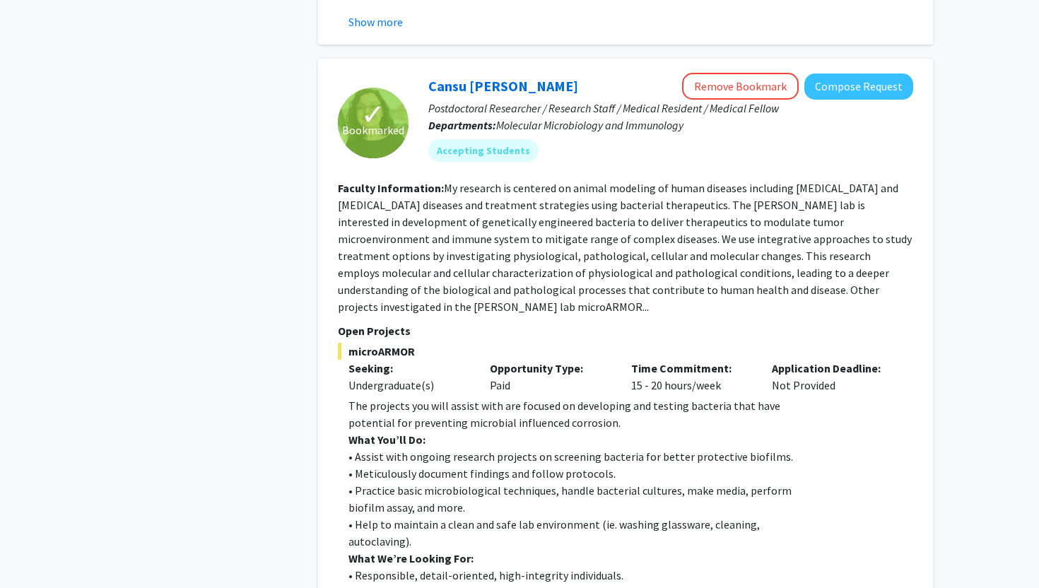
scroll to position [1726, 0]
